Goal: Find specific page/section: Find specific page/section

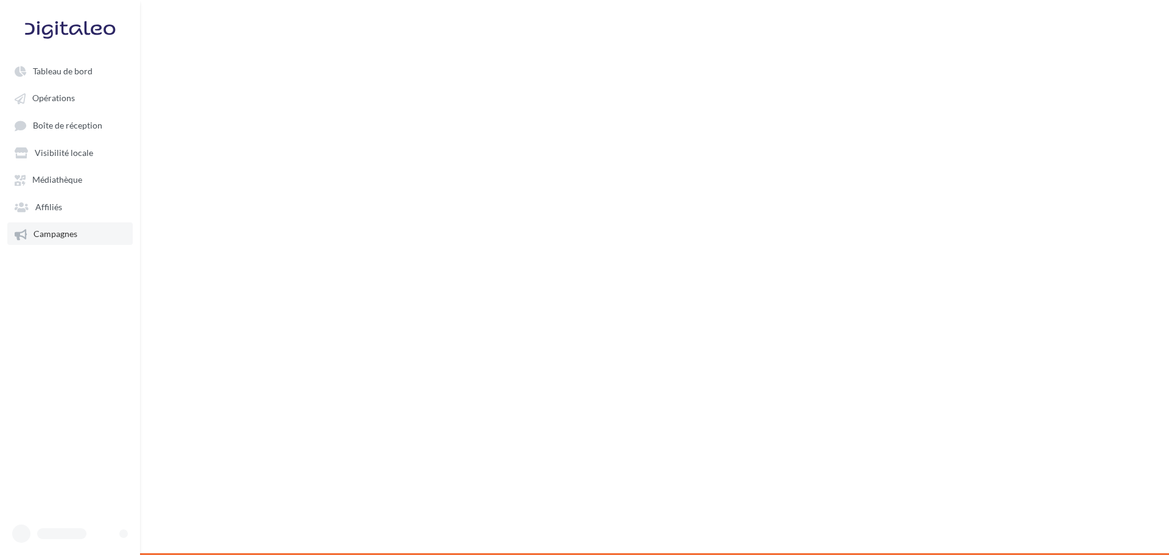
click at [57, 234] on span "Campagnes" at bounding box center [55, 234] width 44 height 10
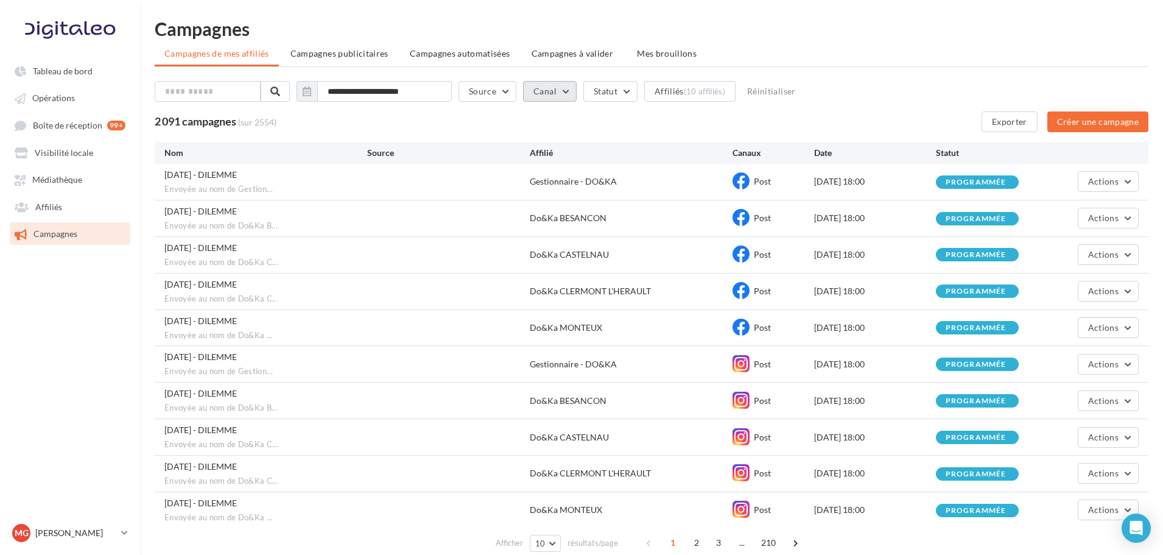
click at [565, 86] on button "Canal" at bounding box center [550, 91] width 54 height 21
click at [590, 136] on div "SMS" at bounding box center [570, 135] width 40 height 18
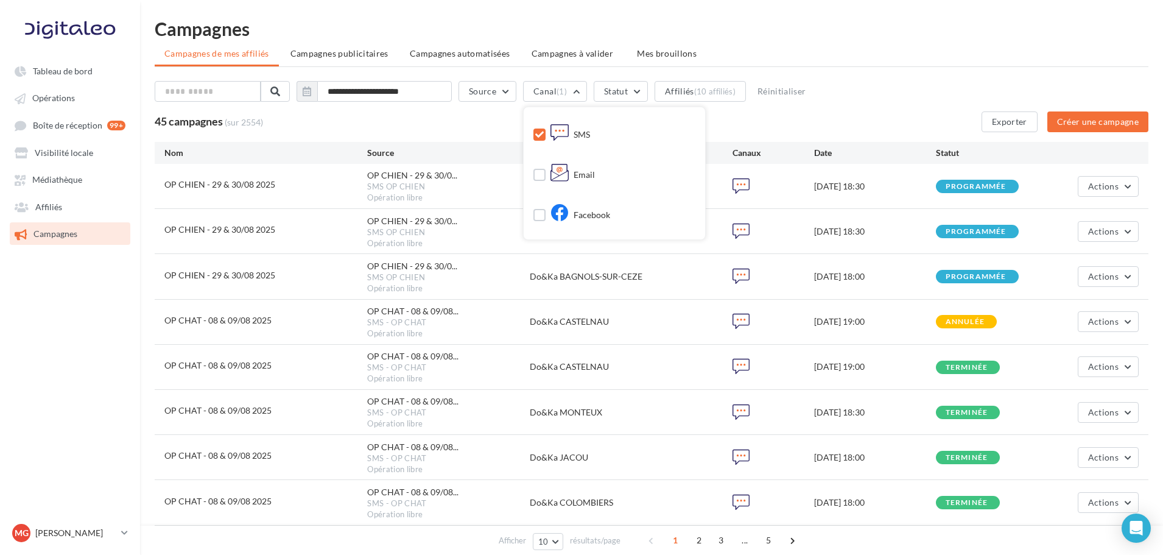
click at [444, 121] on div "45 campagnes (sur 2554) Exporter Créer une campagne" at bounding box center [652, 121] width 994 height 21
click at [218, 88] on input "text" at bounding box center [208, 91] width 107 height 21
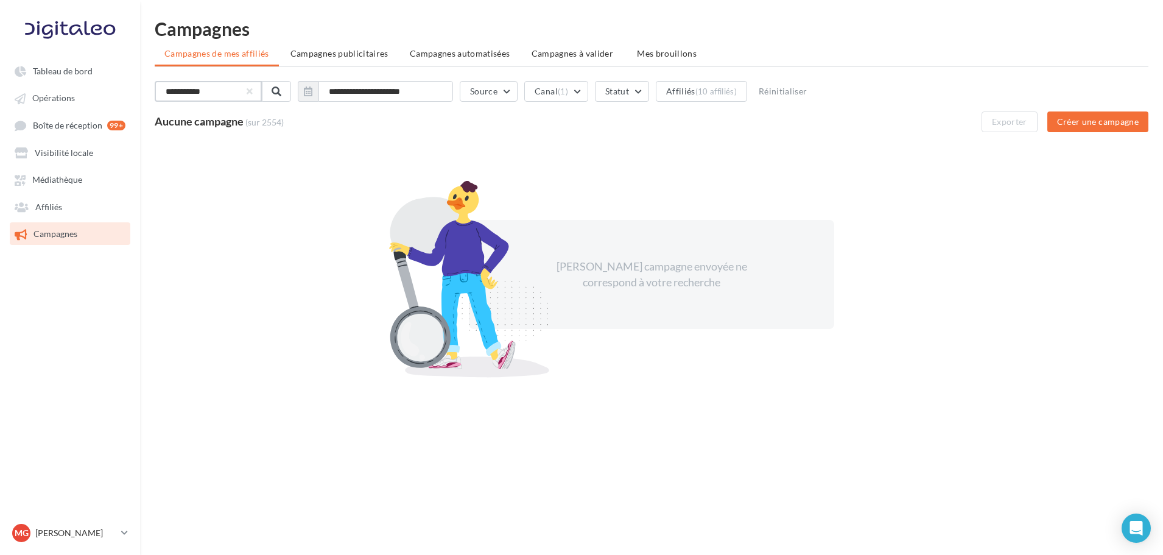
type input "**********"
